Goal: Information Seeking & Learning: Learn about a topic

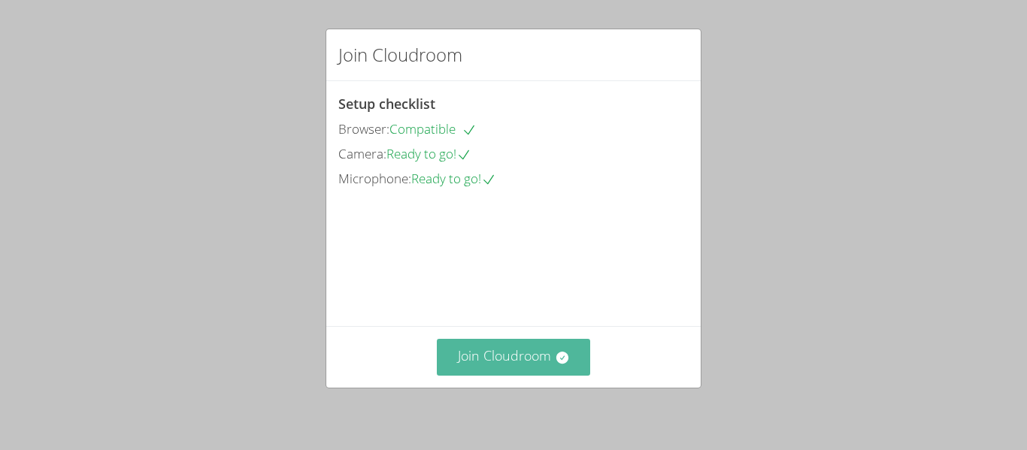
click at [474, 341] on button "Join Cloudroom" at bounding box center [514, 357] width 154 height 37
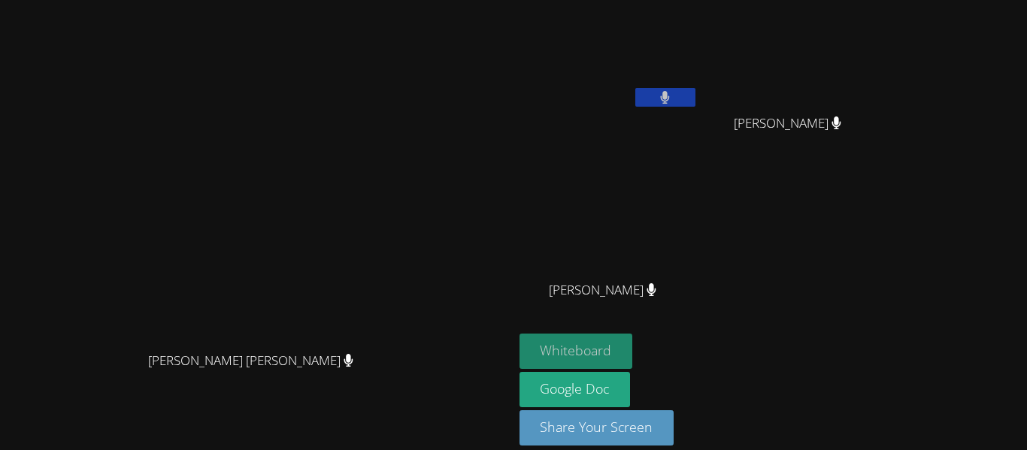
click at [633, 344] on button "Whiteboard" at bounding box center [577, 351] width 114 height 35
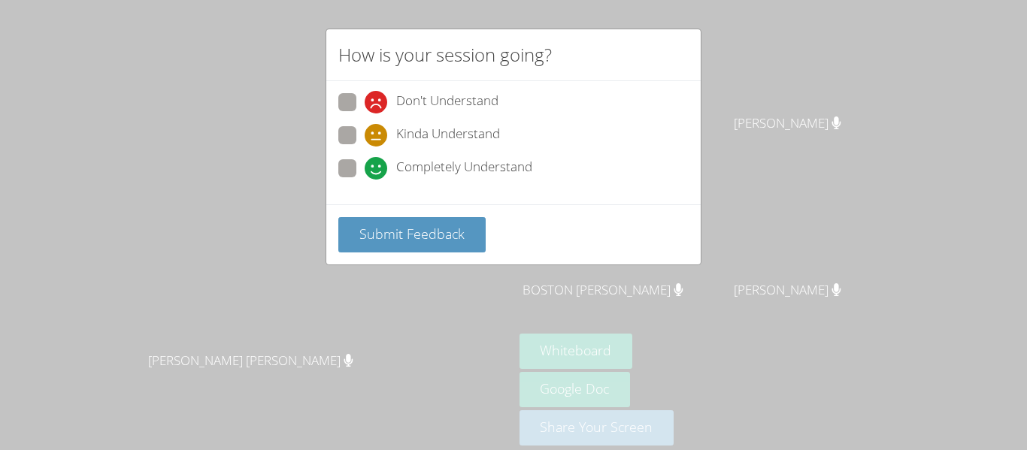
click at [408, 178] on span "Completely Understand" at bounding box center [464, 168] width 136 height 23
click at [377, 172] on input "Completely Understand" at bounding box center [371, 165] width 13 height 13
radio input "true"
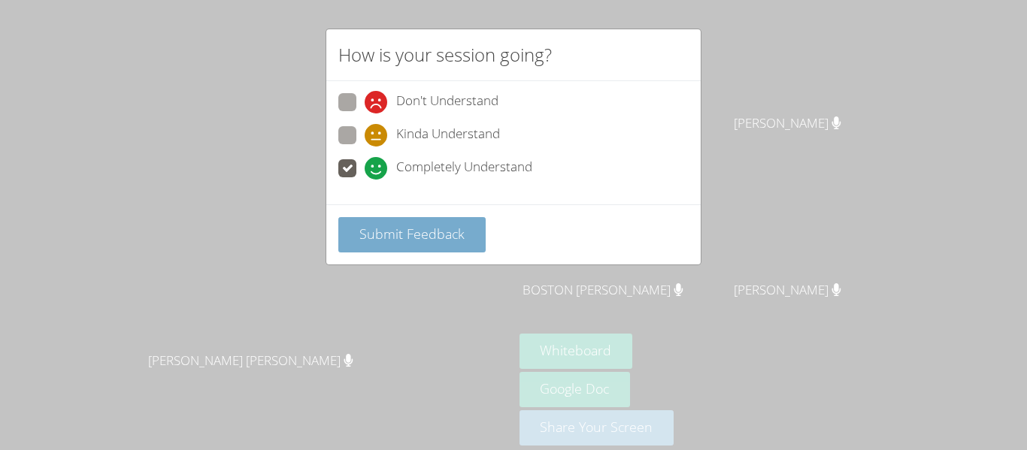
click at [365, 180] on span at bounding box center [365, 180] width 0 height 0
click at [365, 171] on input "Completely Understand" at bounding box center [371, 165] width 13 height 13
click at [383, 245] on button "Submit Feedback" at bounding box center [411, 234] width 147 height 35
